Goal: Navigation & Orientation: Find specific page/section

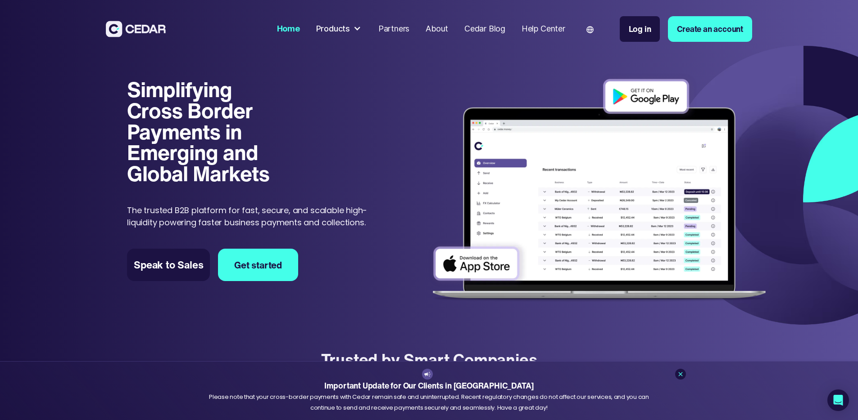
click at [350, 32] on div "Products" at bounding box center [333, 29] width 34 height 12
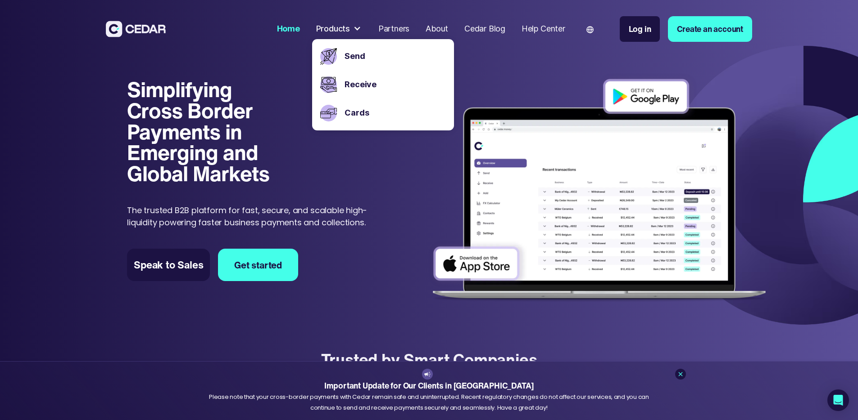
click at [413, 19] on link "Partners" at bounding box center [393, 28] width 39 height 21
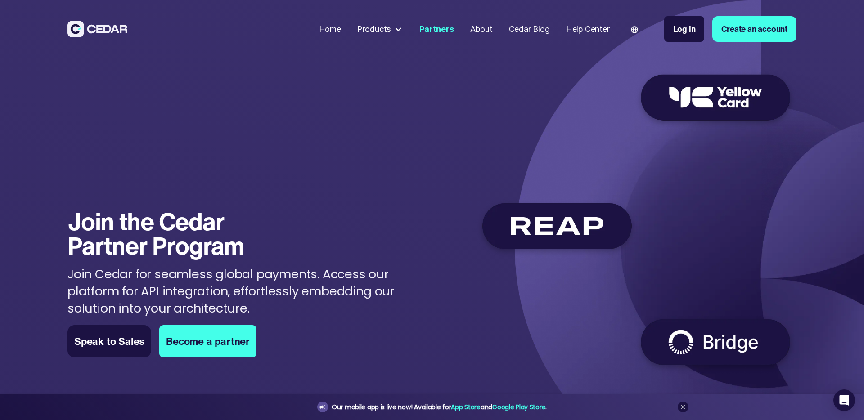
click at [638, 30] on div "Language" at bounding box center [639, 29] width 34 height 30
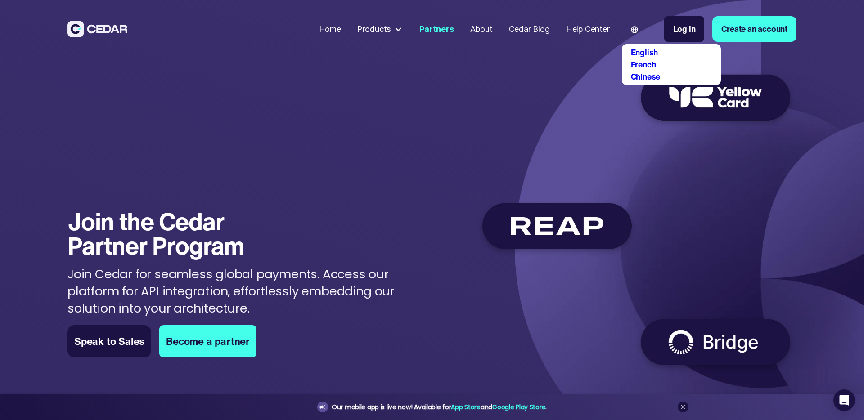
click at [638, 30] on div "Language" at bounding box center [639, 29] width 34 height 30
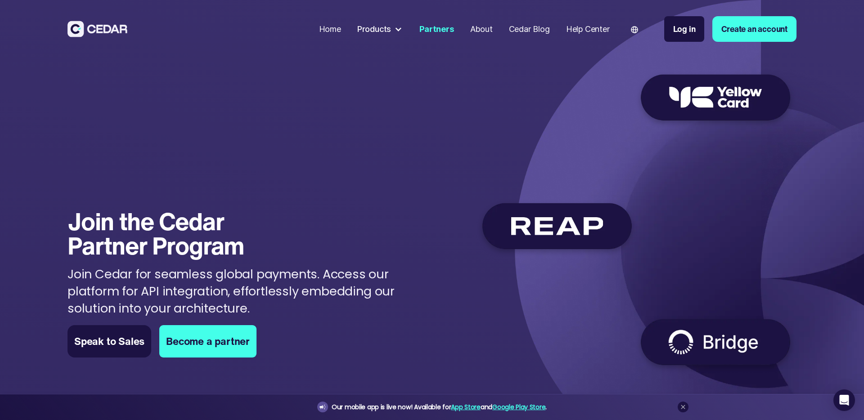
click at [541, 30] on div "Cedar Blog" at bounding box center [529, 29] width 41 height 12
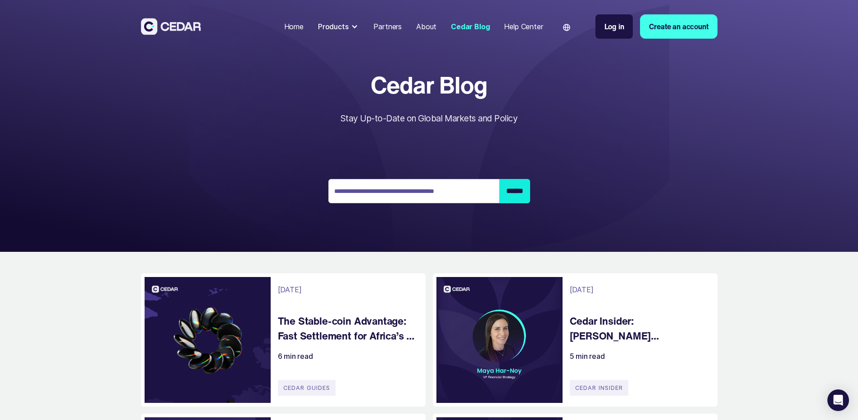
click at [542, 26] on div "Help Center" at bounding box center [523, 26] width 39 height 11
